Goal: Task Accomplishment & Management: Manage account settings

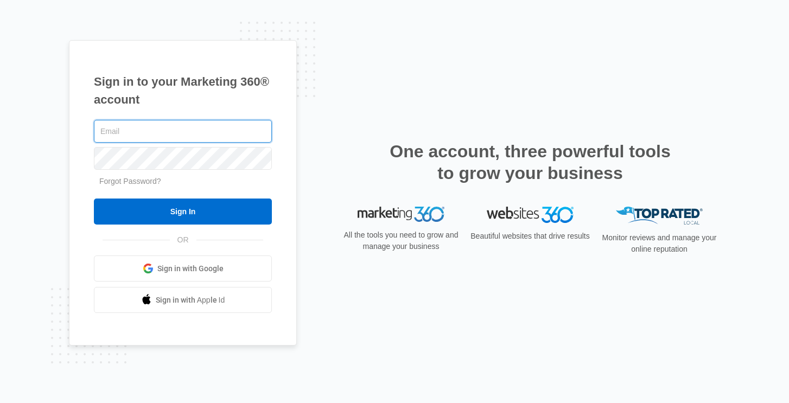
click at [126, 138] on input "text" at bounding box center [183, 131] width 178 height 23
click at [119, 132] on input "text" at bounding box center [183, 131] width 178 height 23
type input "[PERSON_NAME][EMAIL_ADDRESS][DOMAIN_NAME]"
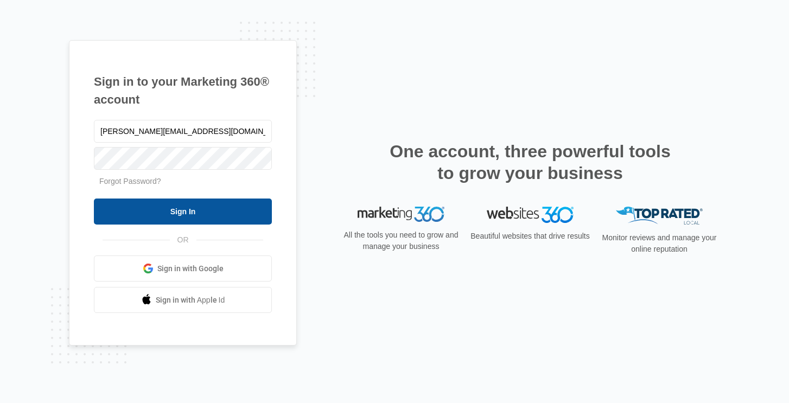
click at [164, 207] on input "Sign In" at bounding box center [183, 212] width 178 height 26
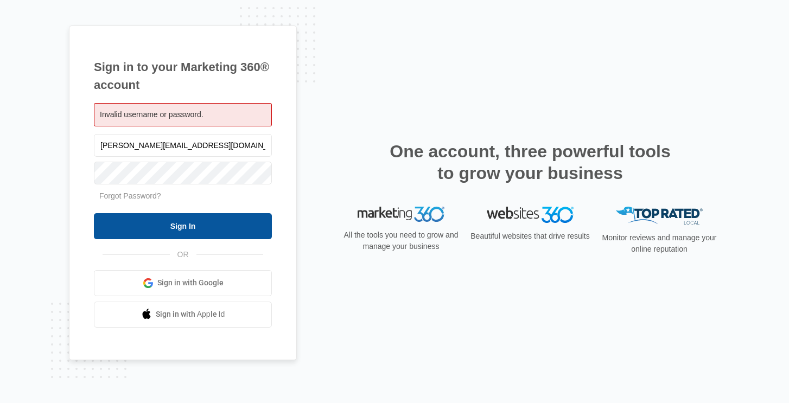
click at [183, 224] on input "Sign In" at bounding box center [183, 226] width 178 height 26
click at [179, 232] on input "Sign In" at bounding box center [183, 226] width 178 height 26
click at [195, 282] on span "Sign in with Google" at bounding box center [190, 282] width 66 height 11
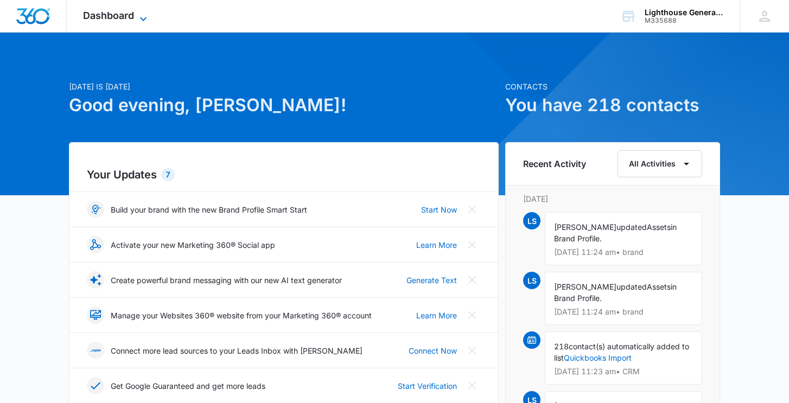
click at [116, 10] on span "Dashboard" at bounding box center [108, 15] width 51 height 11
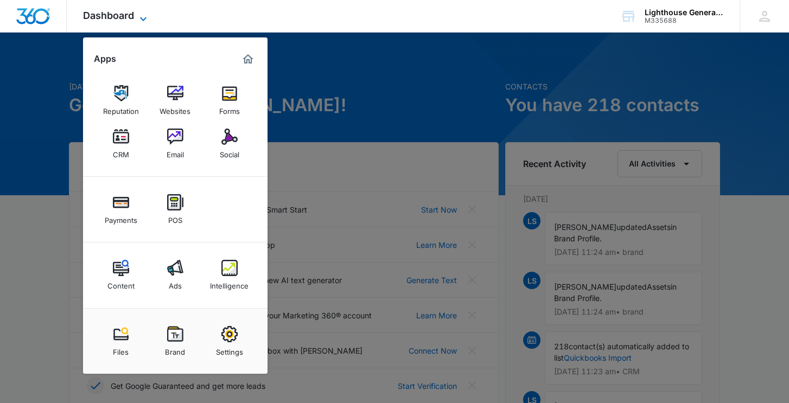
click at [139, 14] on icon at bounding box center [143, 18] width 13 height 13
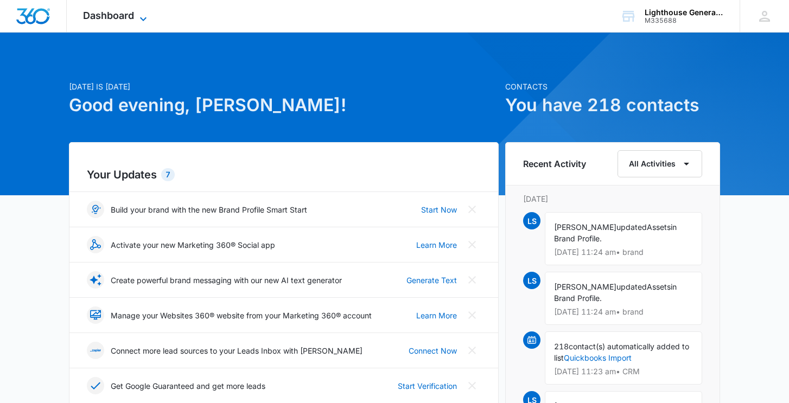
click at [143, 14] on icon at bounding box center [143, 18] width 13 height 13
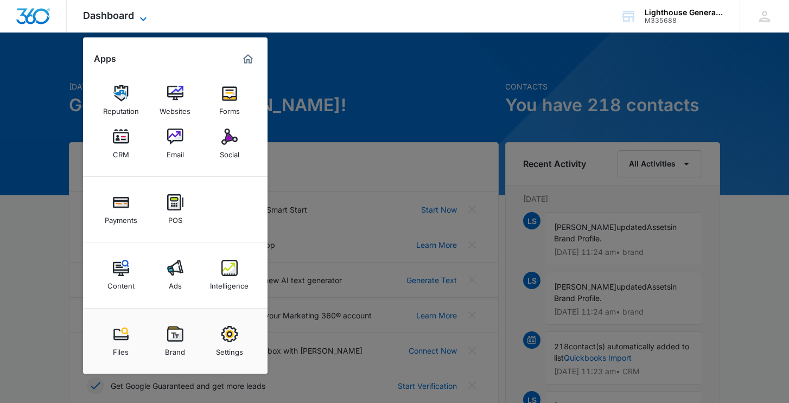
click at [143, 14] on icon at bounding box center [143, 18] width 13 height 13
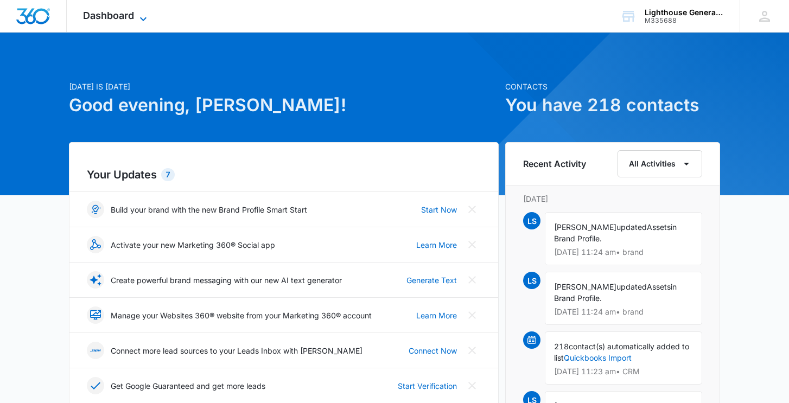
click at [143, 14] on icon at bounding box center [143, 18] width 13 height 13
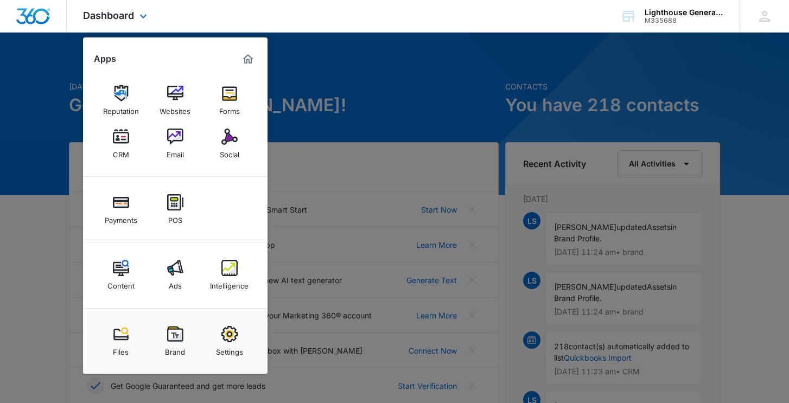
click at [250, 58] on img "Marketing 360® Dashboard" at bounding box center [247, 59] width 13 height 13
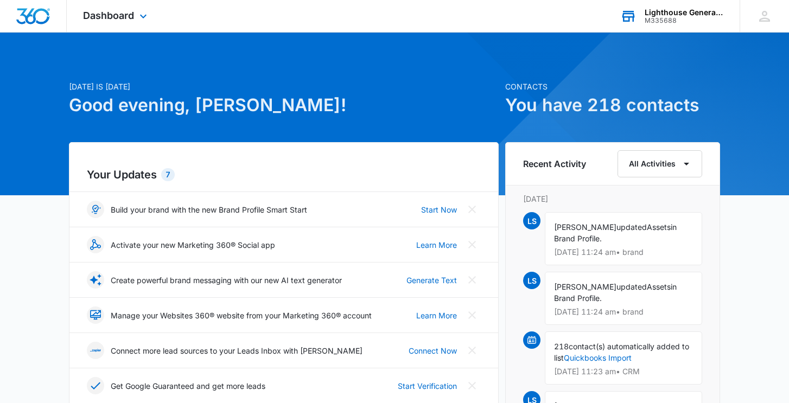
click at [668, 15] on div "Lighthouse General Contracting, Inc." at bounding box center [684, 12] width 79 height 9
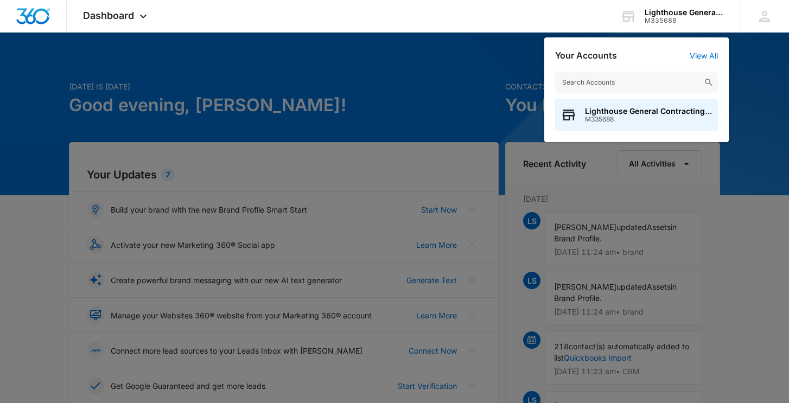
click at [486, 72] on div at bounding box center [394, 201] width 789 height 403
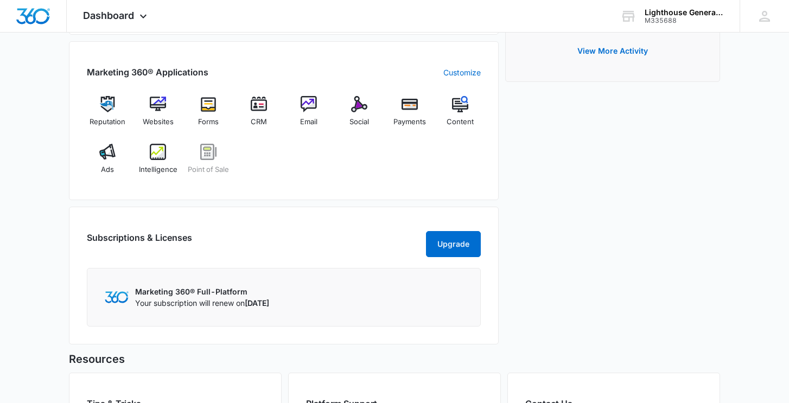
scroll to position [417, 0]
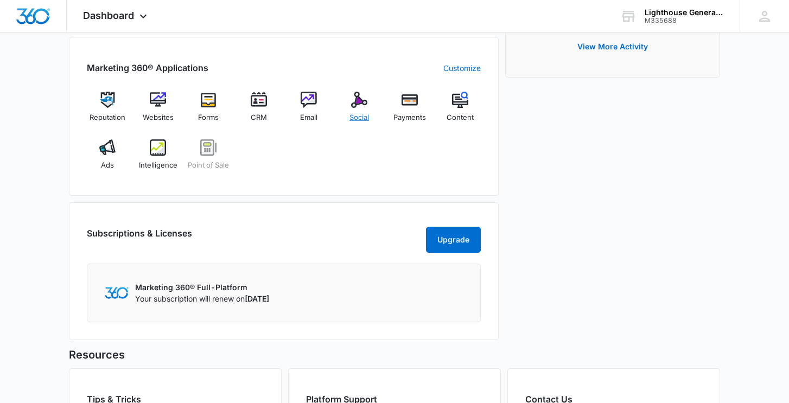
click at [358, 97] on img at bounding box center [359, 100] width 16 height 16
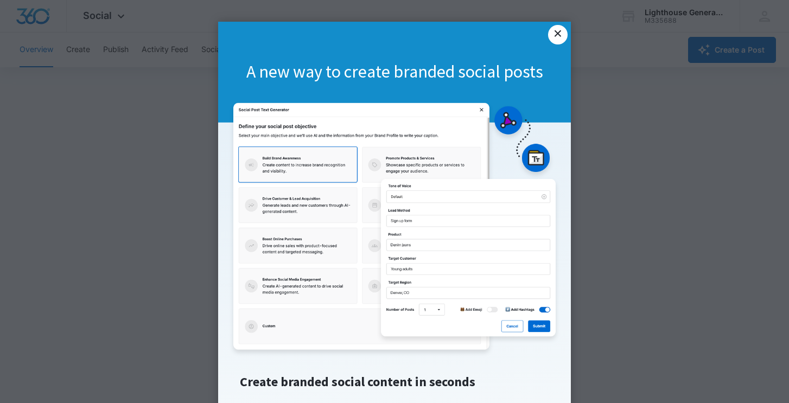
click at [554, 37] on link "×" at bounding box center [558, 35] width 20 height 20
